Goal: Task Accomplishment & Management: Manage account settings

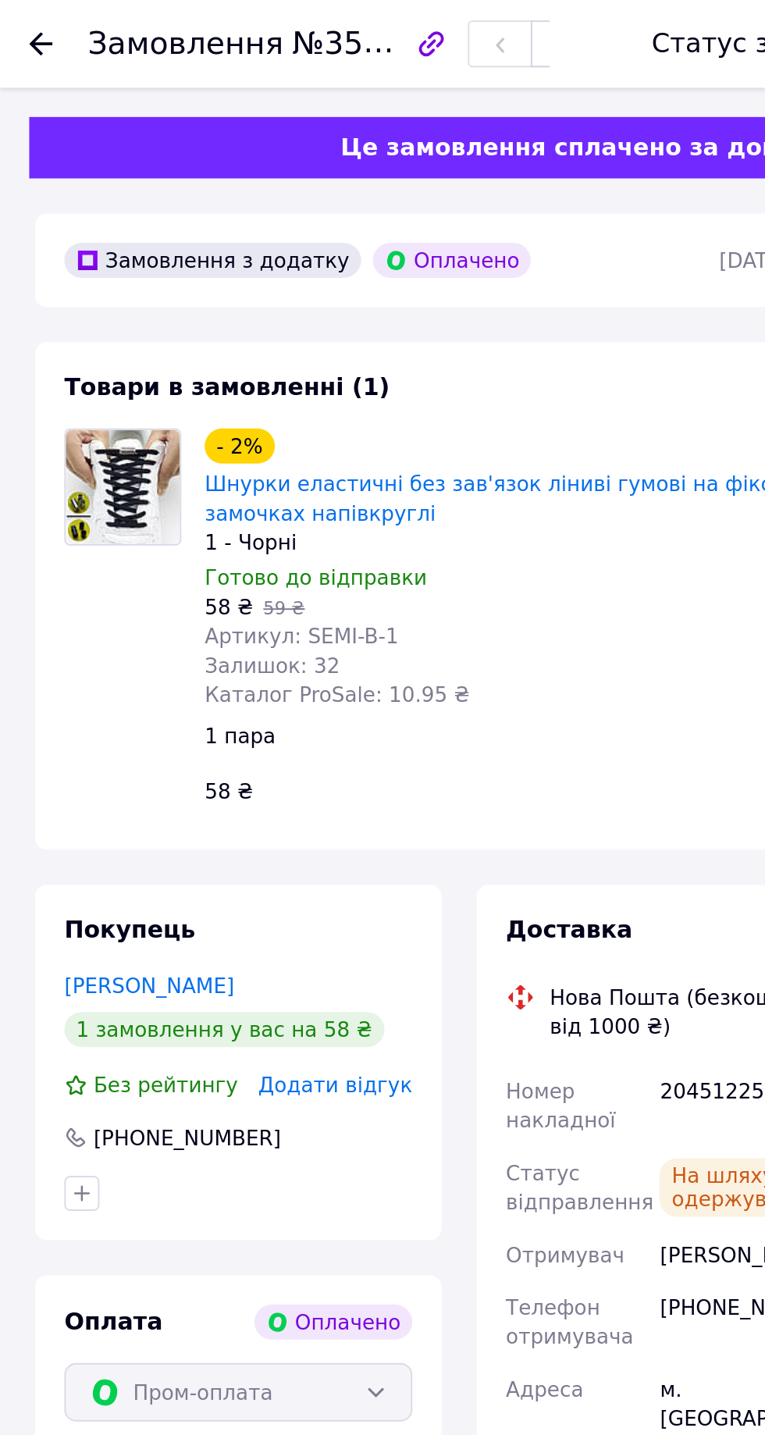
click at [22, 18] on use at bounding box center [22, 23] width 12 height 12
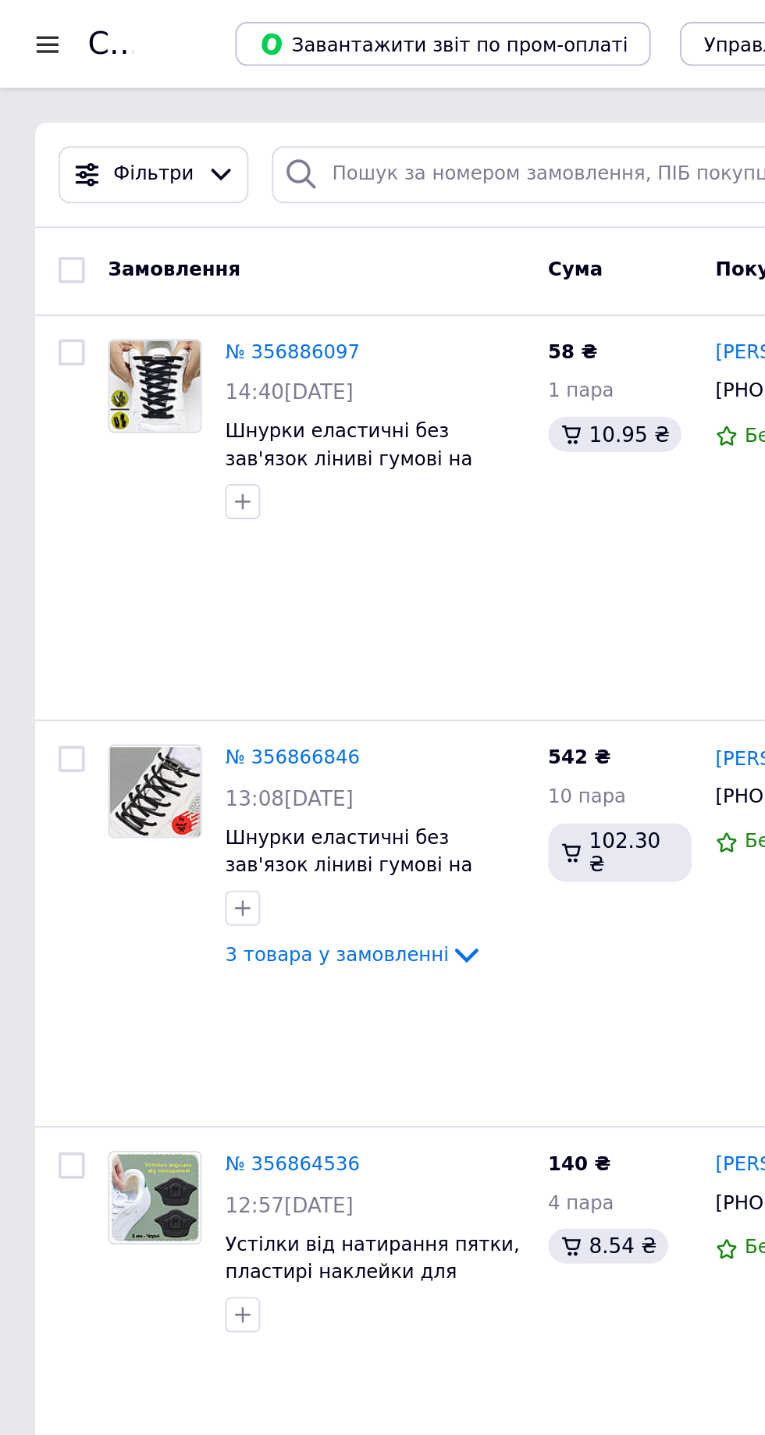
click at [153, 187] on link "№ 356886097" at bounding box center [156, 188] width 72 height 12
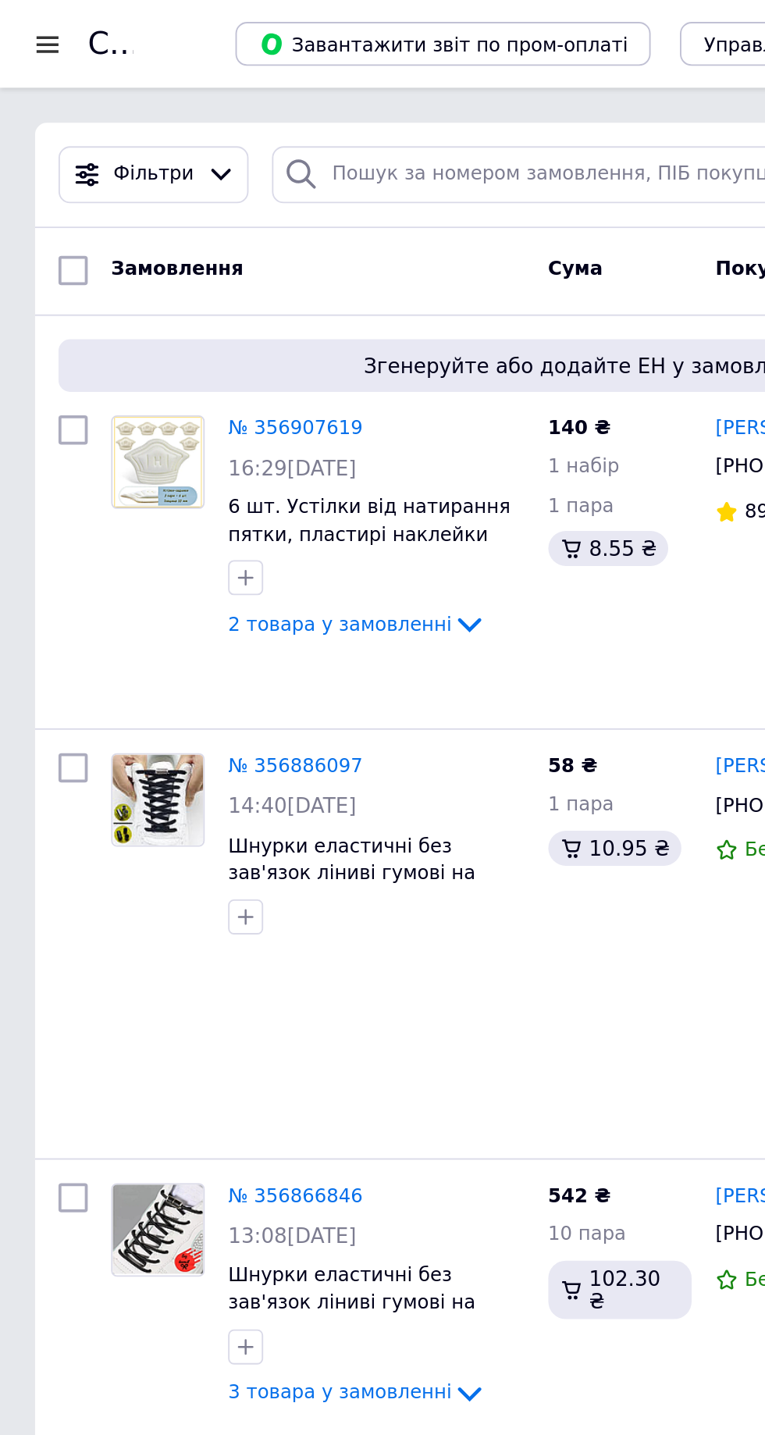
click at [180, 226] on link "№ 356907619" at bounding box center [158, 228] width 72 height 12
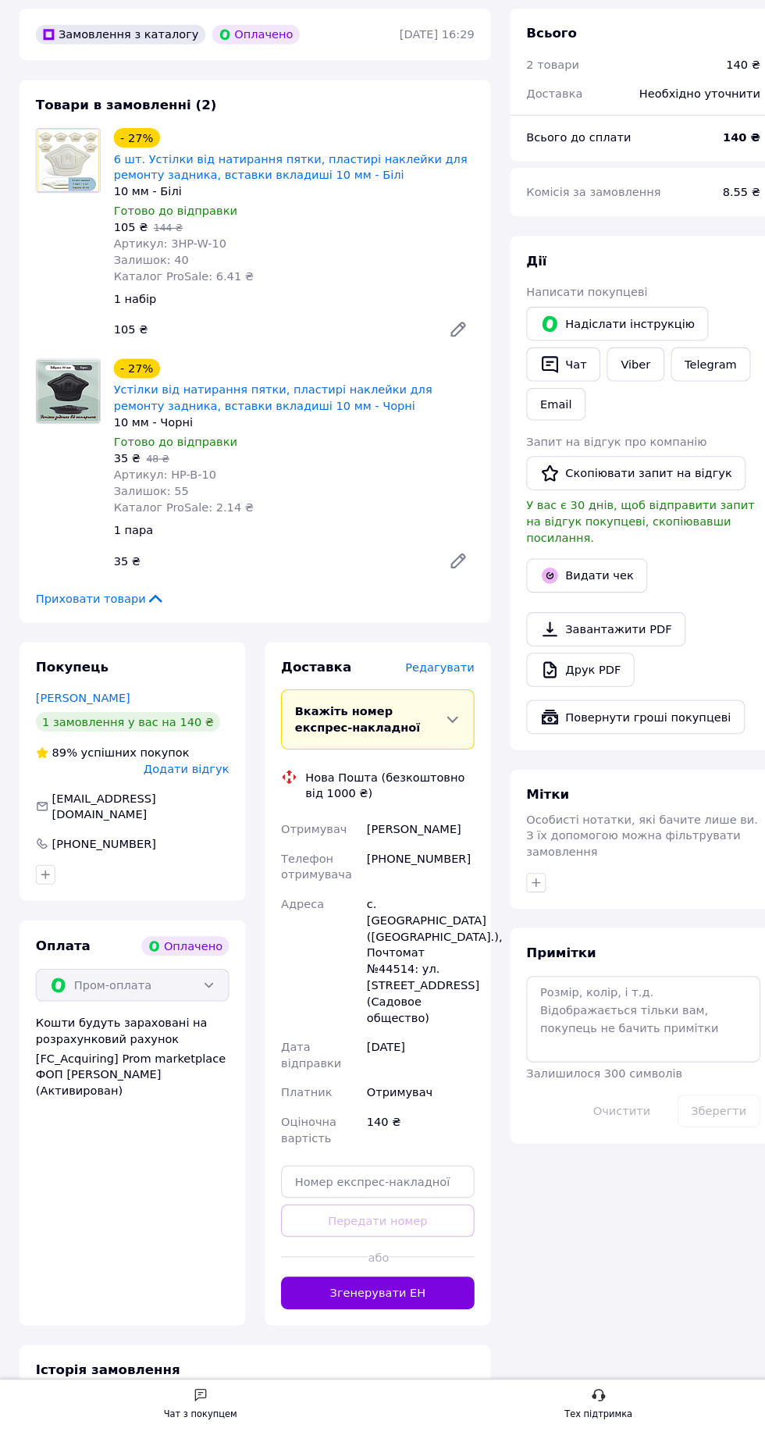
scroll to position [64, 0]
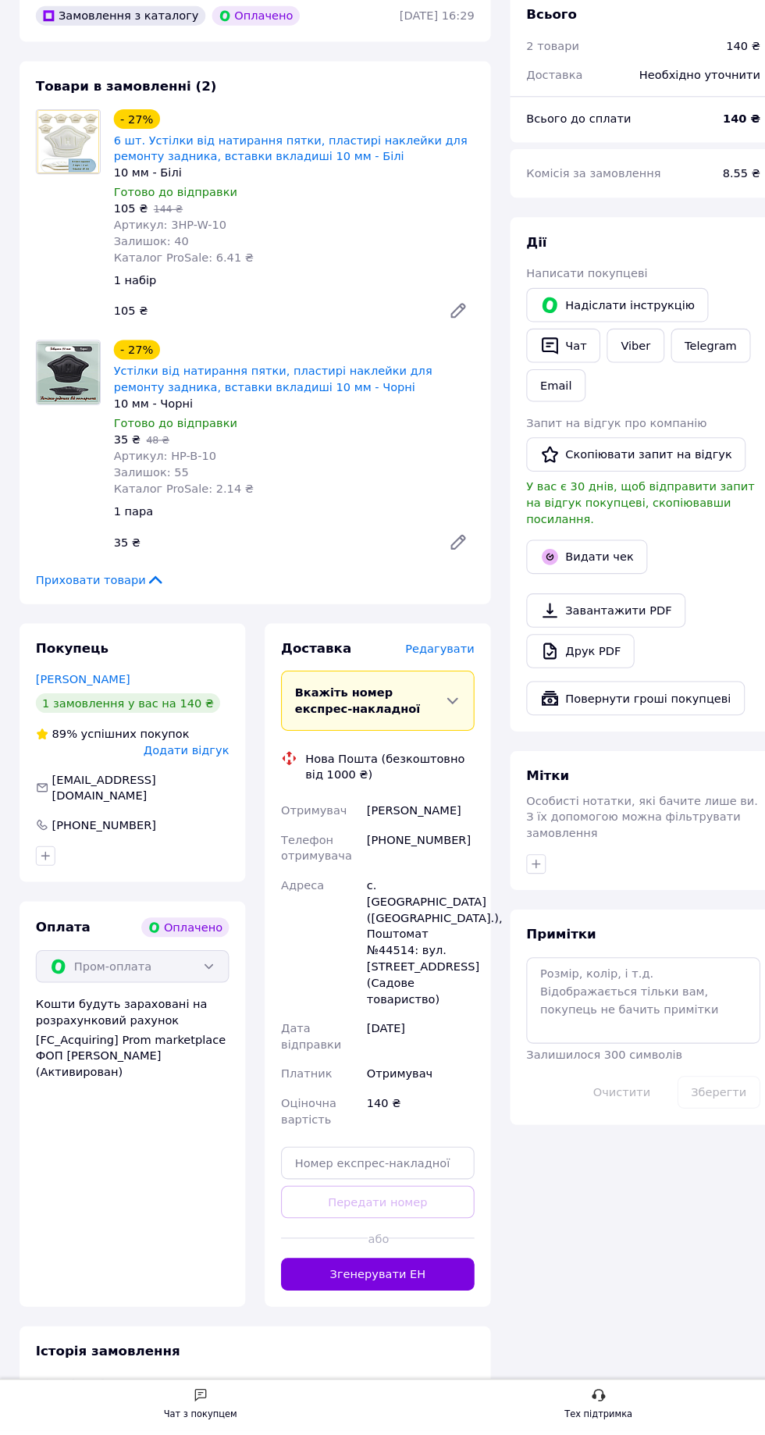
click at [400, 1269] on button "Згенерувати ЕН" at bounding box center [363, 1284] width 186 height 31
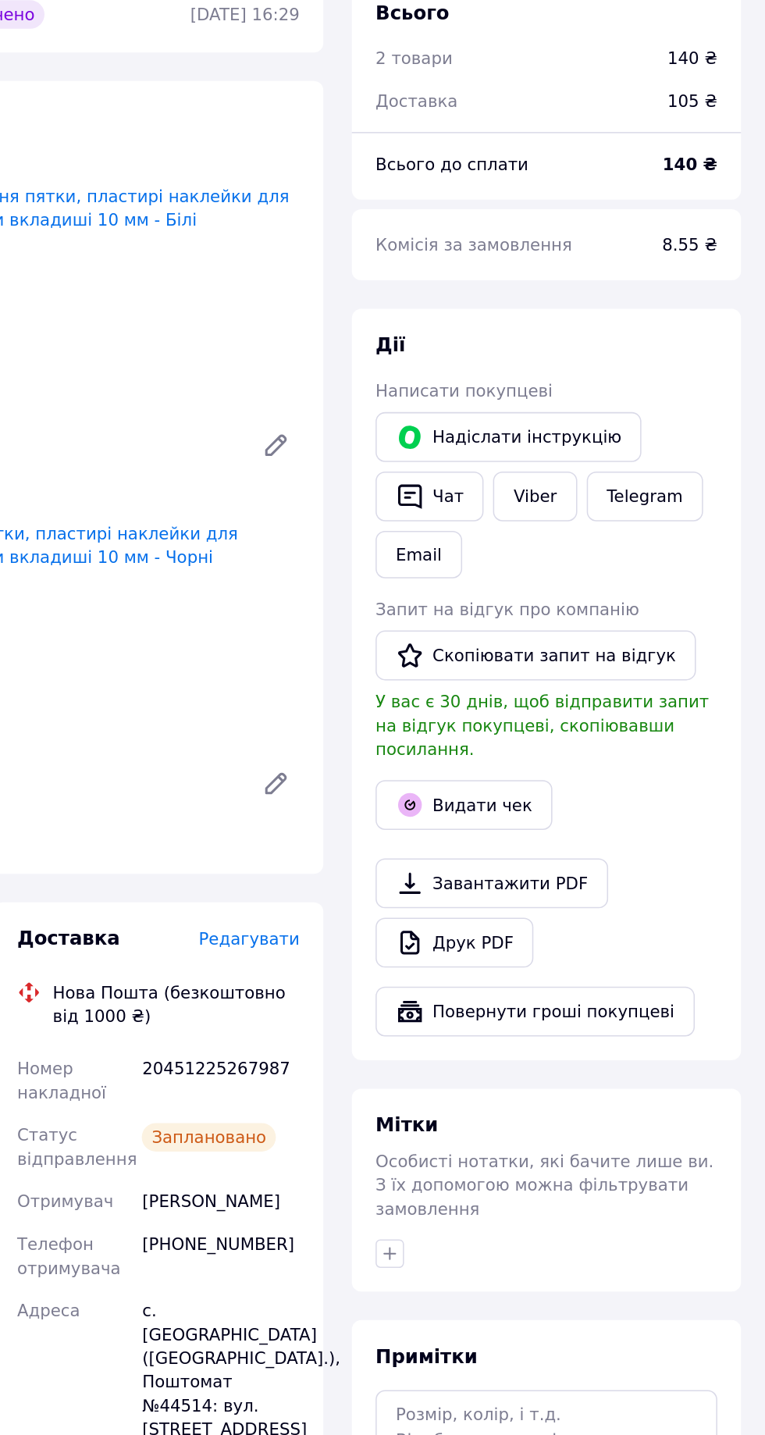
scroll to position [0, 0]
click at [616, 458] on link "Viber" at bounding box center [610, 456] width 55 height 33
click at [596, 454] on link "Viber" at bounding box center [610, 456] width 55 height 33
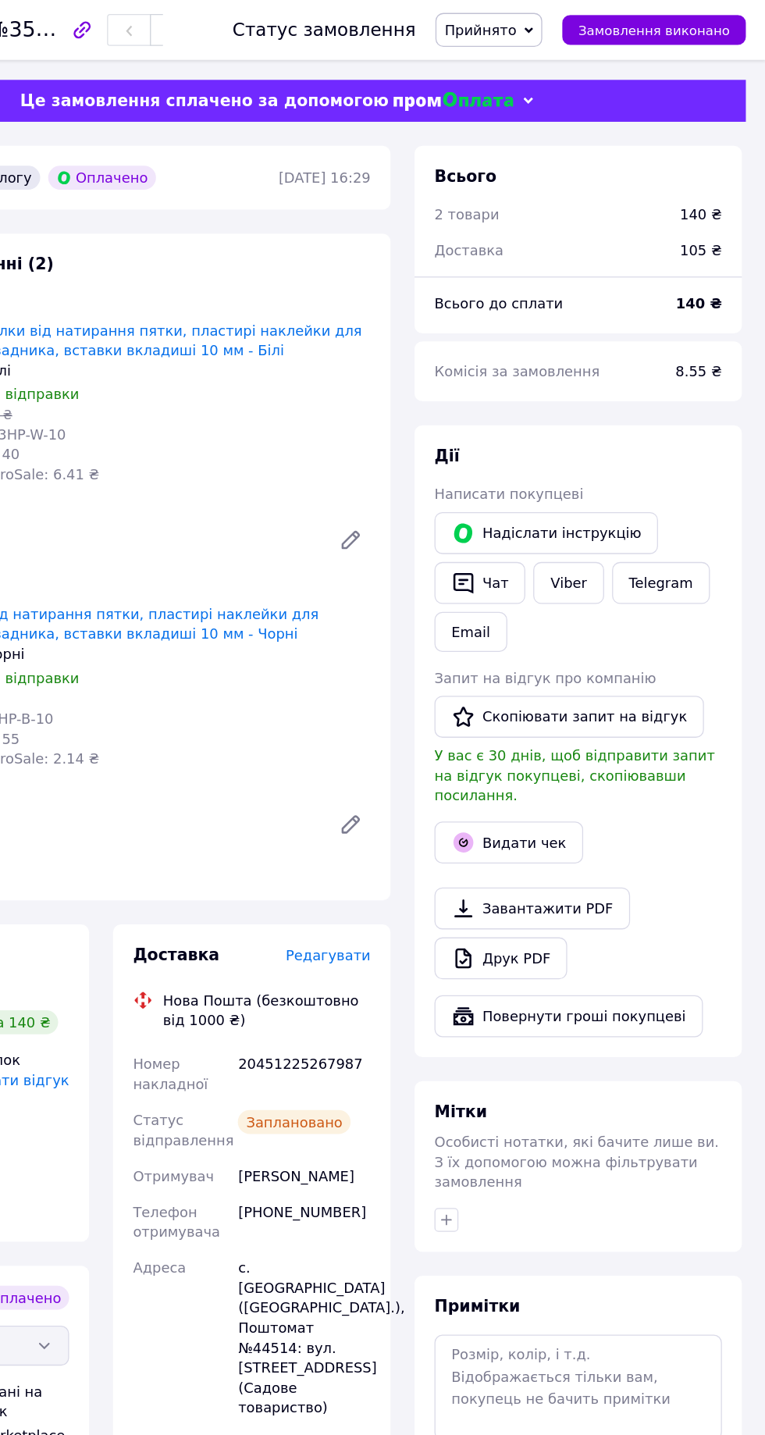
click at [612, 457] on link "Viber" at bounding box center [610, 456] width 55 height 33
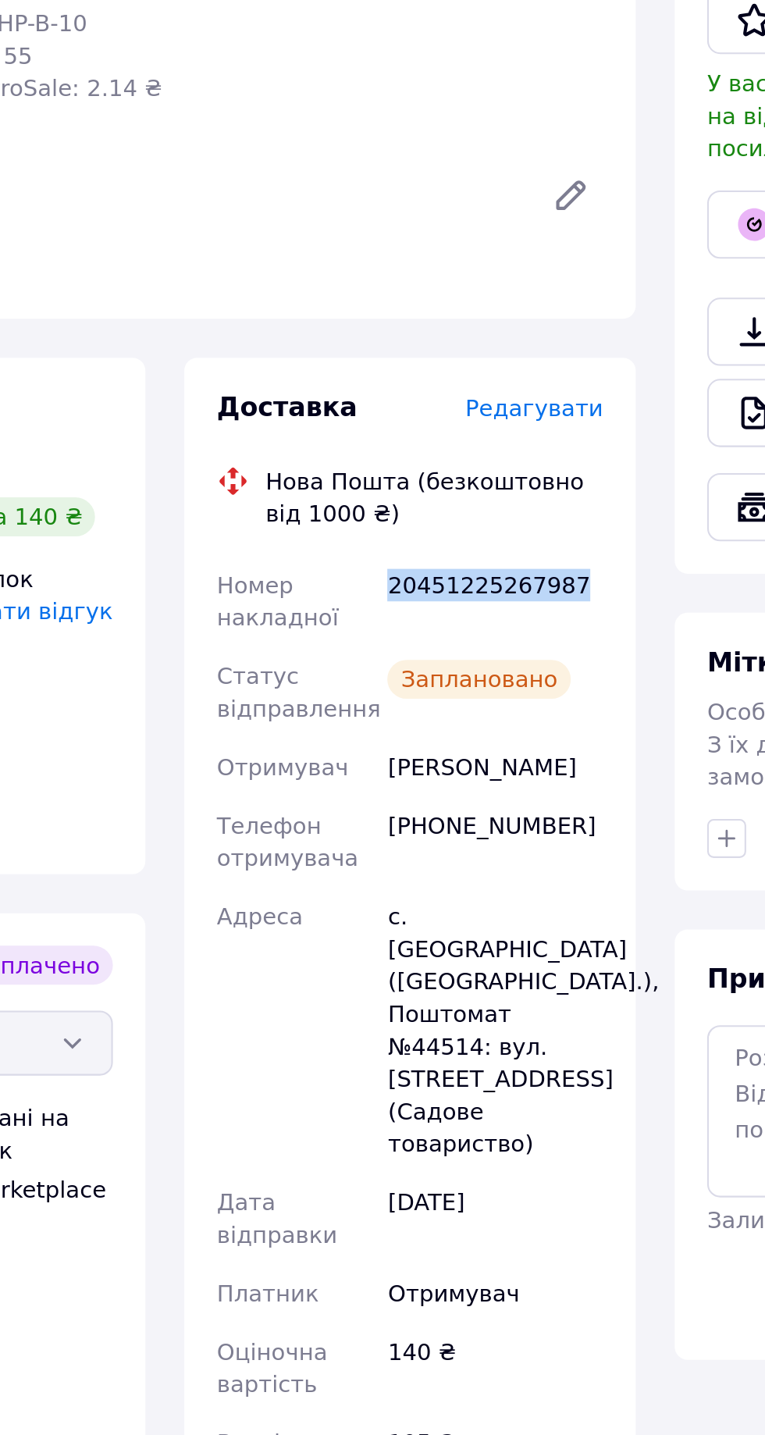
copy div "20451225267987"
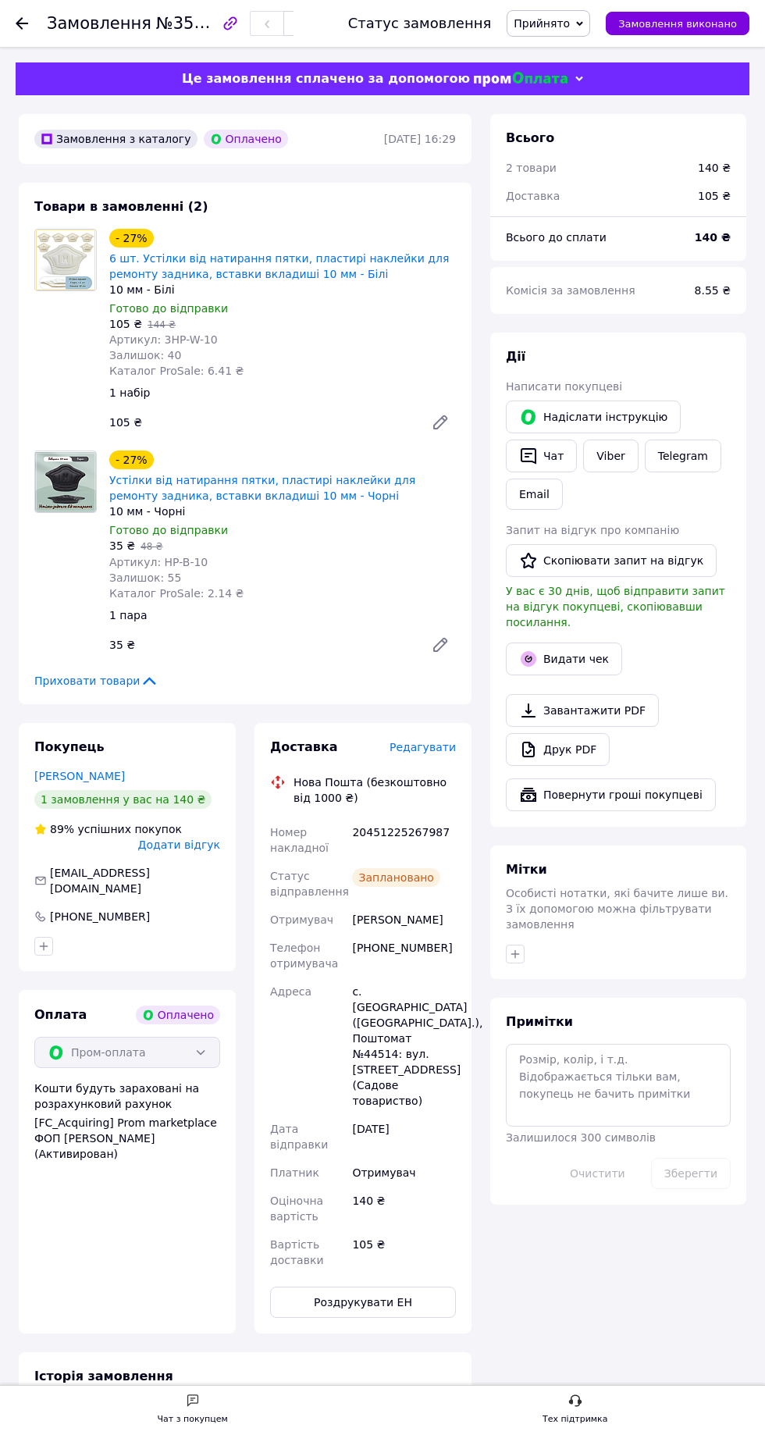
click at [584, 643] on button "Видати чек" at bounding box center [564, 659] width 116 height 33
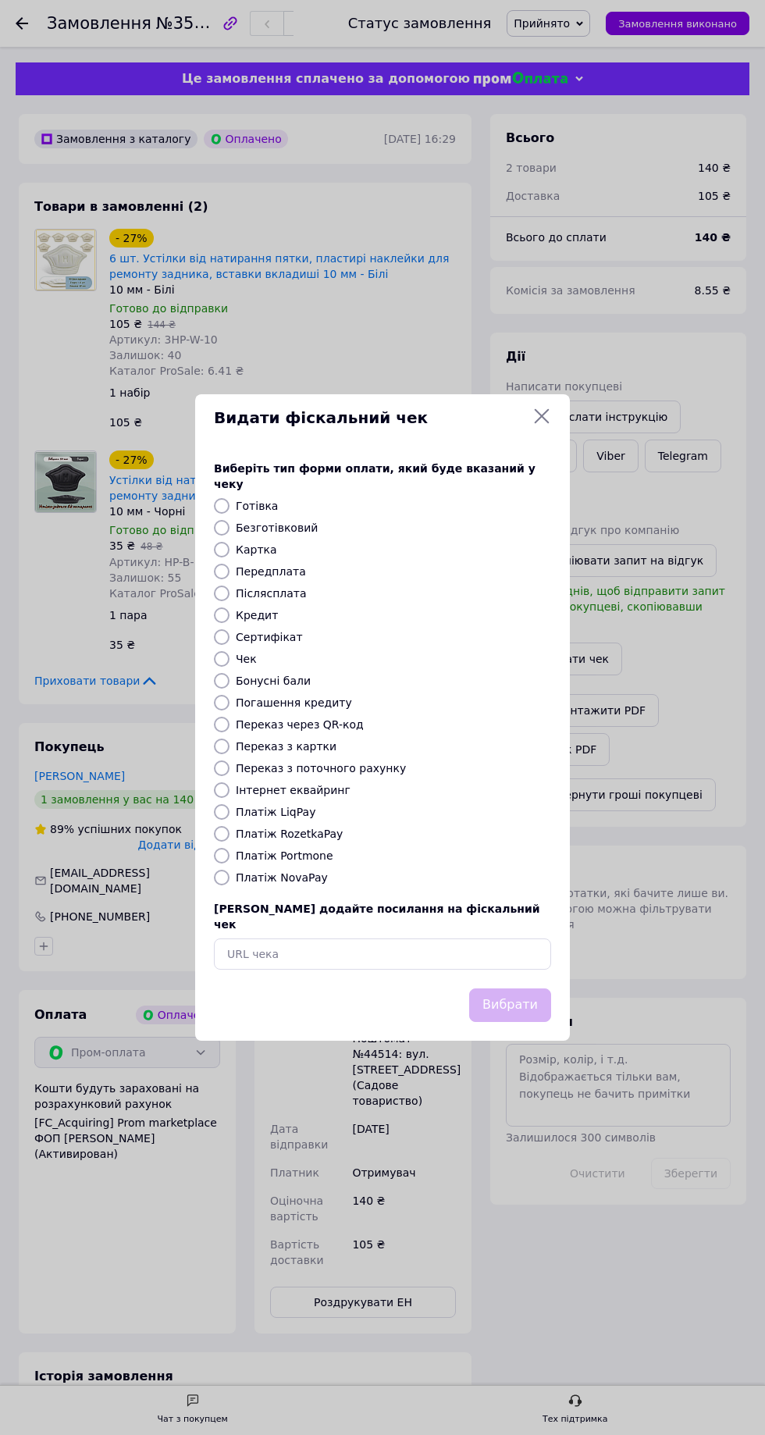
click at [327, 813] on div "Платіж LiqPay" at bounding box center [394, 812] width 322 height 16
click at [311, 831] on label "Платіж RozetkaPay" at bounding box center [289, 834] width 107 height 12
click at [230, 831] on input "Платіж RozetkaPay" at bounding box center [222, 834] width 16 height 16
radio input "true"
click at [514, 988] on button "Вибрати" at bounding box center [510, 1005] width 82 height 34
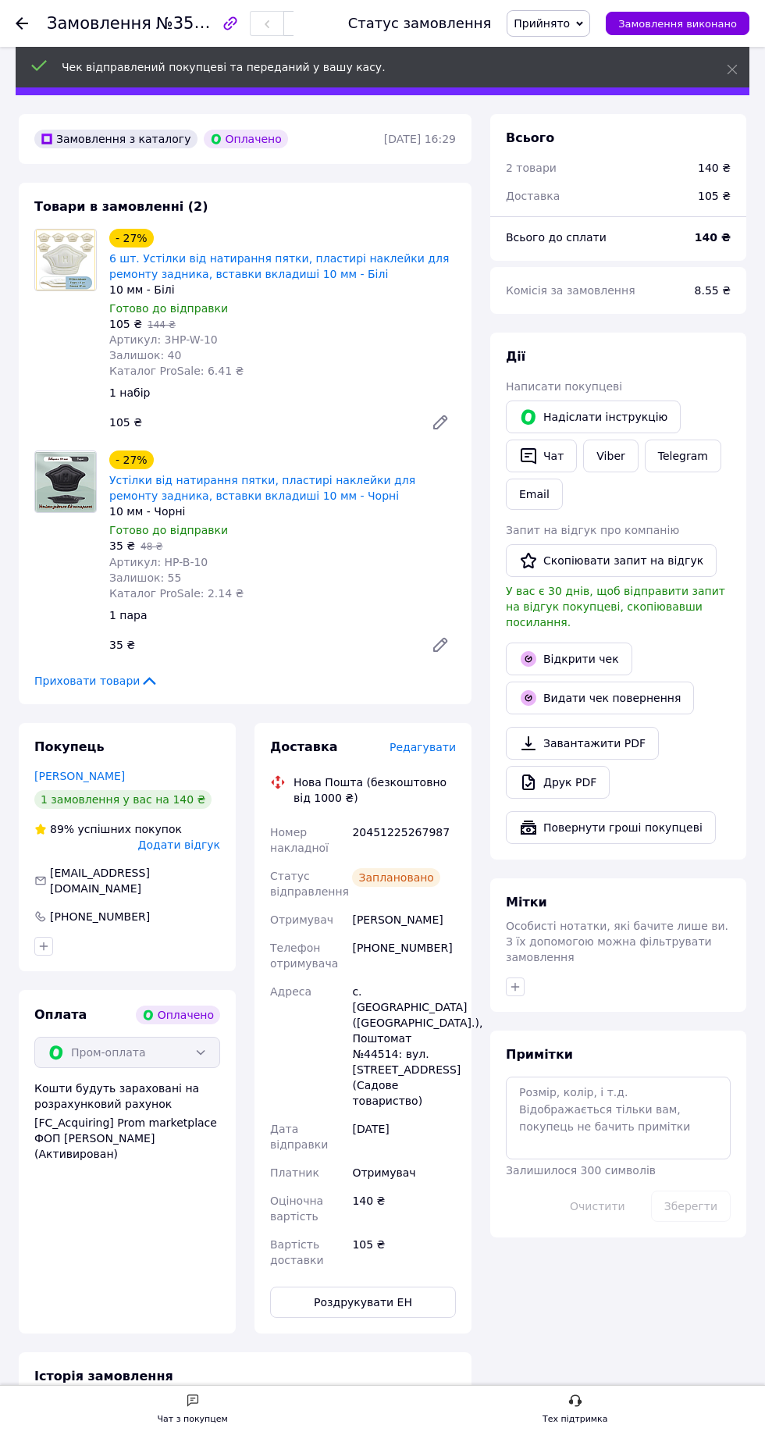
click at [578, 643] on link "Відкрити чек" at bounding box center [569, 659] width 126 height 33
